Goal: Task Accomplishment & Management: Manage account settings

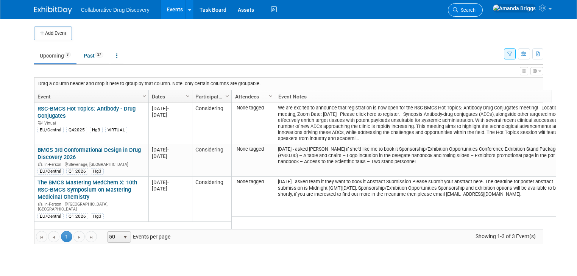
click at [460, 12] on span "Search" at bounding box center [466, 10] width 17 height 6
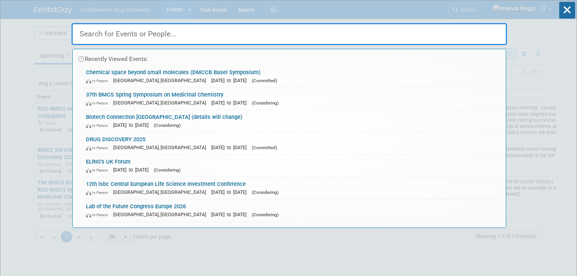
click at [143, 31] on input "text" at bounding box center [289, 34] width 435 height 22
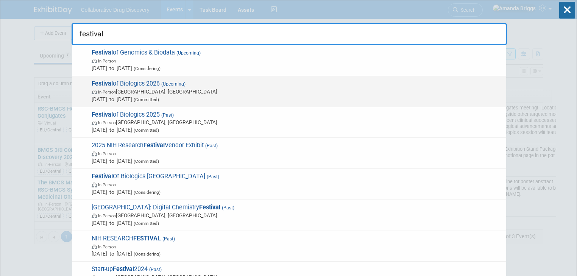
type input "festival"
click at [120, 82] on span "Festival of Biologics 2026 (Upcoming) In-Person Basel, Switzerland Oct 13, 2026…" at bounding box center [295, 91] width 413 height 23
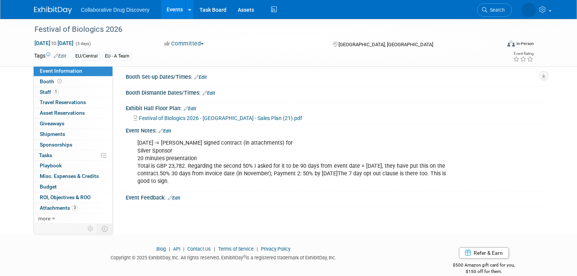
scroll to position [242, 0]
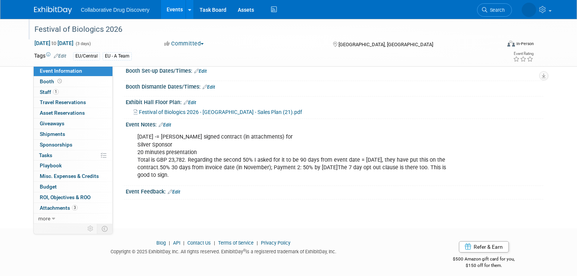
drag, startPoint x: 120, startPoint y: 29, endPoint x: 26, endPoint y: 28, distance: 94.3
click at [32, 28] on div "Festival of Biologics 2026" at bounding box center [262, 30] width 460 height 14
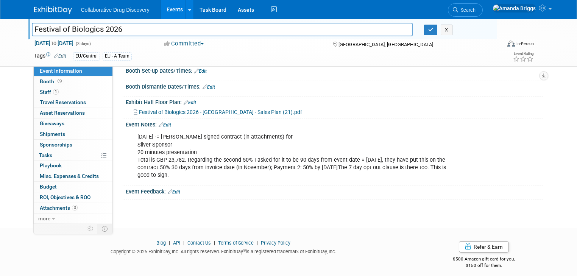
click at [135, 28] on input "Festival of Biologics 2026" at bounding box center [222, 29] width 381 height 13
drag, startPoint x: 135, startPoint y: 28, endPoint x: 26, endPoint y: 29, distance: 109.1
click at [32, 29] on input "Festival of Biologics 2026" at bounding box center [222, 29] width 381 height 13
click at [55, 206] on span "Attachments 3" at bounding box center [59, 208] width 38 height 6
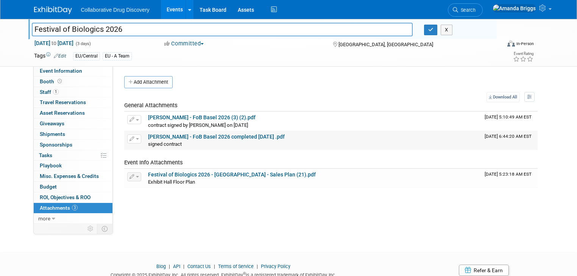
click at [191, 136] on link "Dimitris Tsionos - FoB Basel 2026 completed 3-9-2025 .pdf" at bounding box center [216, 137] width 137 height 6
click at [431, 29] on button "button" at bounding box center [431, 30] width 14 height 11
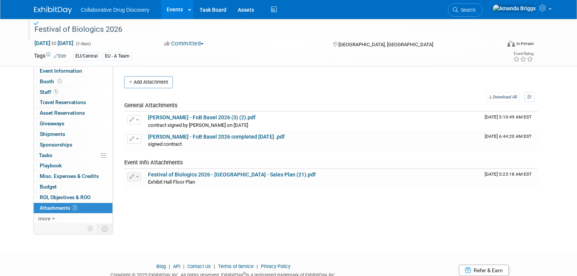
click at [170, 9] on link "Events" at bounding box center [175, 9] width 28 height 19
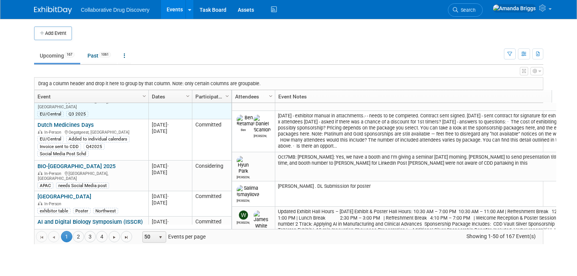
scroll to position [291, 0]
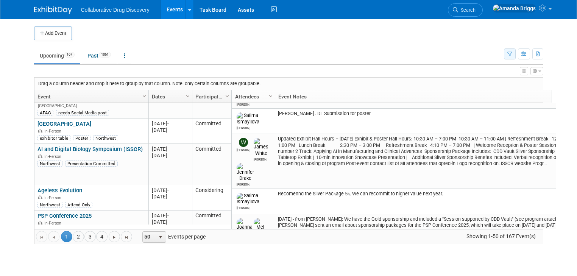
click at [512, 53] on icon "button" at bounding box center [509, 54] width 5 height 5
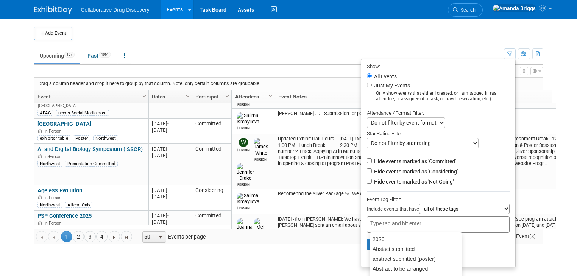
click at [405, 220] on input "text" at bounding box center [400, 224] width 61 height 8
type input "eu"
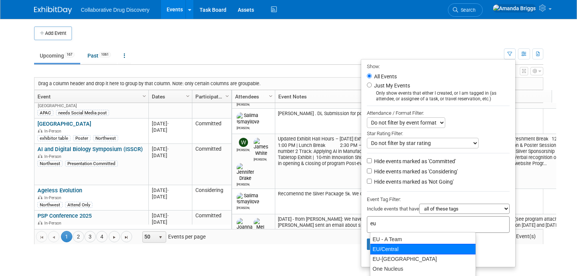
click at [391, 250] on div "EU/Central" at bounding box center [423, 249] width 106 height 11
type input "EU/Central"
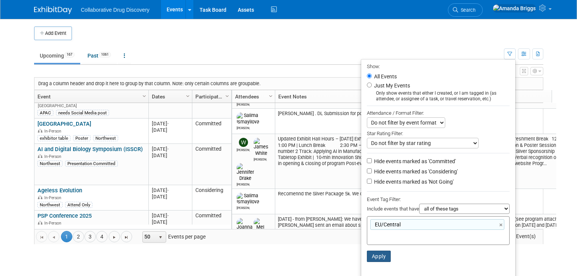
click at [387, 253] on button "Apply" at bounding box center [379, 256] width 24 height 11
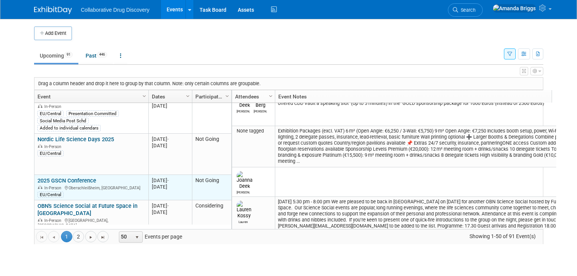
scroll to position [291, 0]
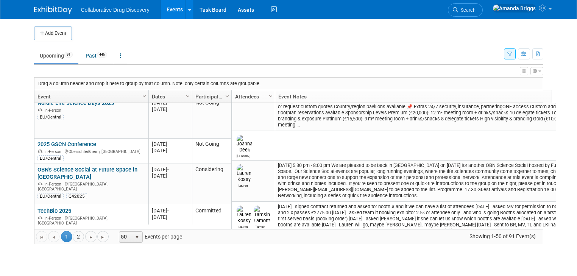
click at [512, 55] on button "button" at bounding box center [510, 53] width 12 height 11
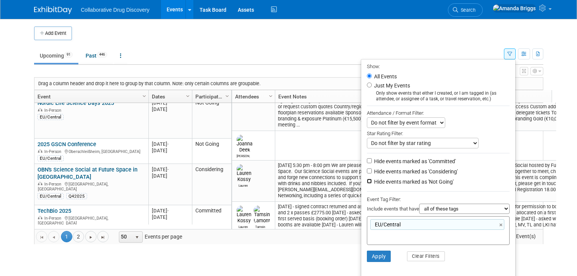
click at [372, 180] on input "Hide events marked as 'Not Going'" at bounding box center [369, 181] width 5 height 5
checkbox input "true"
click at [387, 257] on button "Apply" at bounding box center [379, 256] width 24 height 11
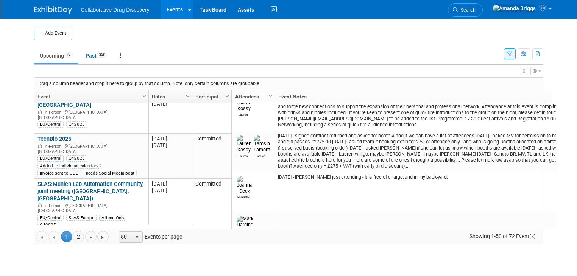
scroll to position [218, 0]
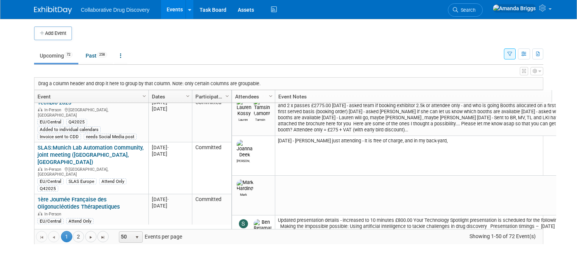
click at [62, 236] on link "DRUG DISCOVERY 2025" at bounding box center [66, 239] width 59 height 7
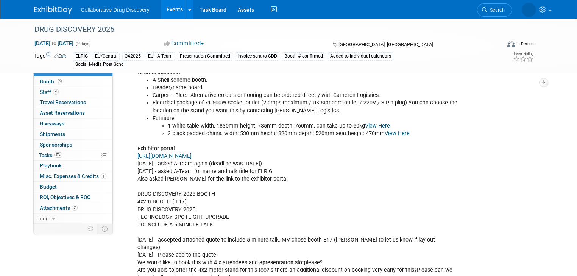
scroll to position [757, 0]
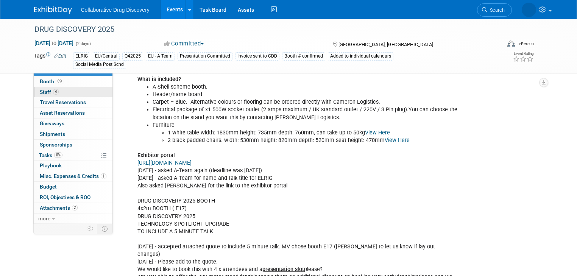
click at [42, 93] on span "Staff 4" at bounding box center [49, 92] width 19 height 6
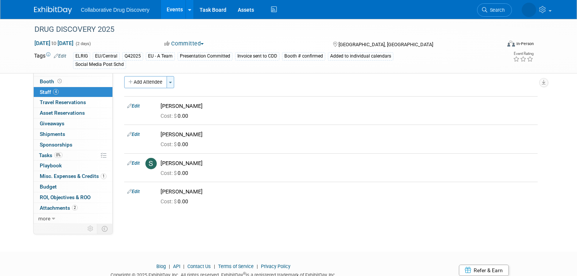
click at [169, 82] on span "button" at bounding box center [170, 83] width 3 height 2
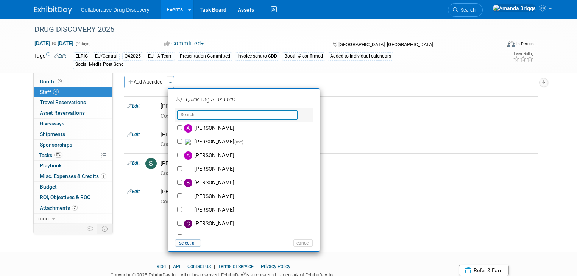
click at [190, 115] on input "text" at bounding box center [237, 114] width 120 height 9
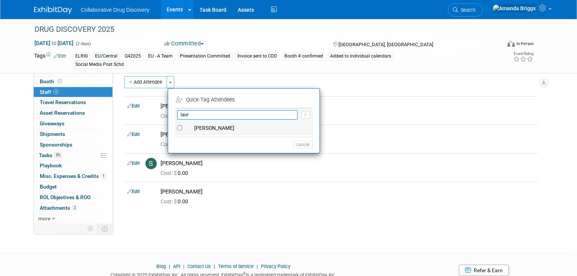
type input "laur"
click at [194, 127] on label "[PERSON_NAME]" at bounding box center [248, 129] width 133 height 14
click at [182, 127] on input "[PERSON_NAME]" at bounding box center [179, 127] width 5 height 5
checkbox input "true"
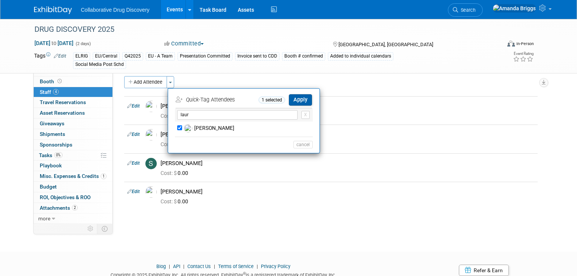
click at [289, 100] on button "Apply" at bounding box center [300, 99] width 23 height 11
